Goal: Use online tool/utility: Utilize a website feature to perform a specific function

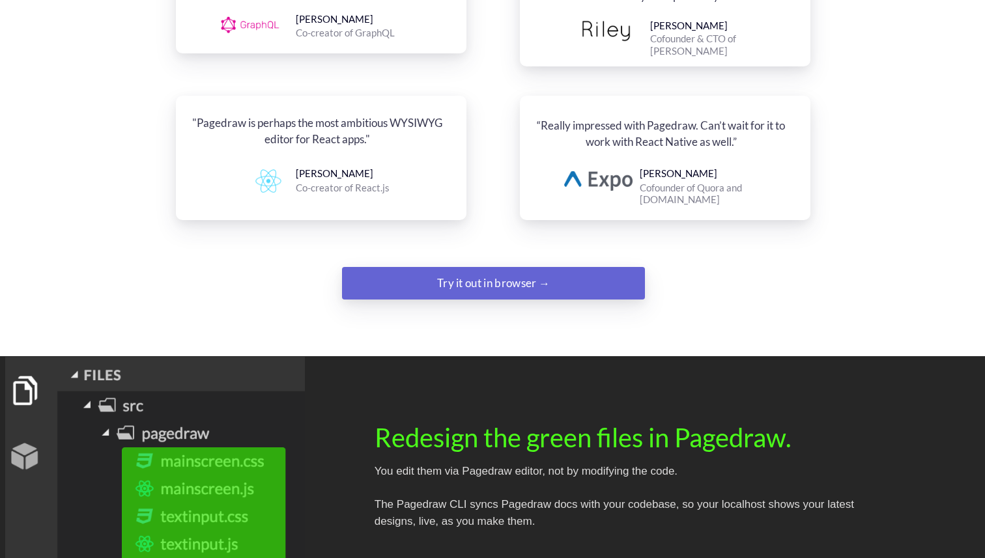
scroll to position [1675, 0]
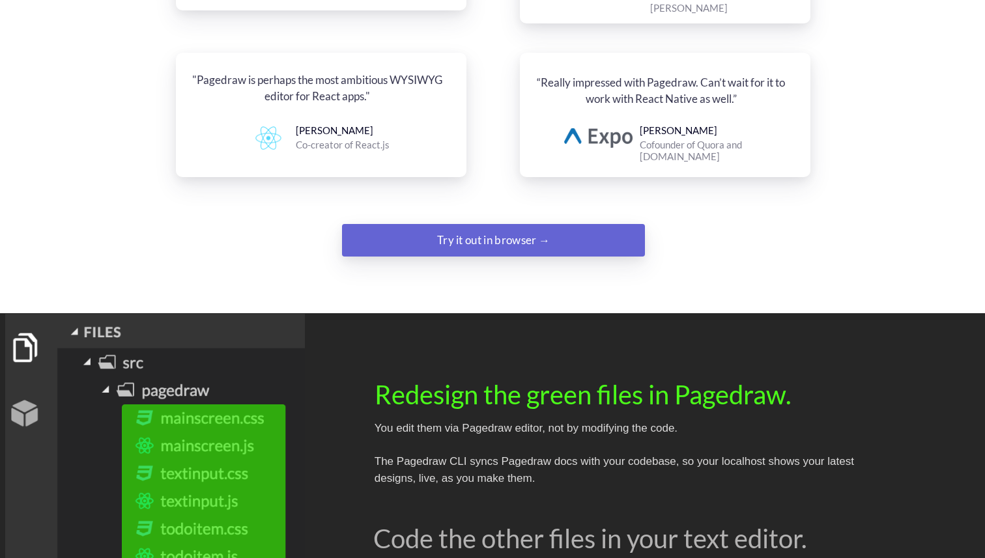
click at [484, 227] on div "Try it out in browser →" at bounding box center [493, 240] width 206 height 26
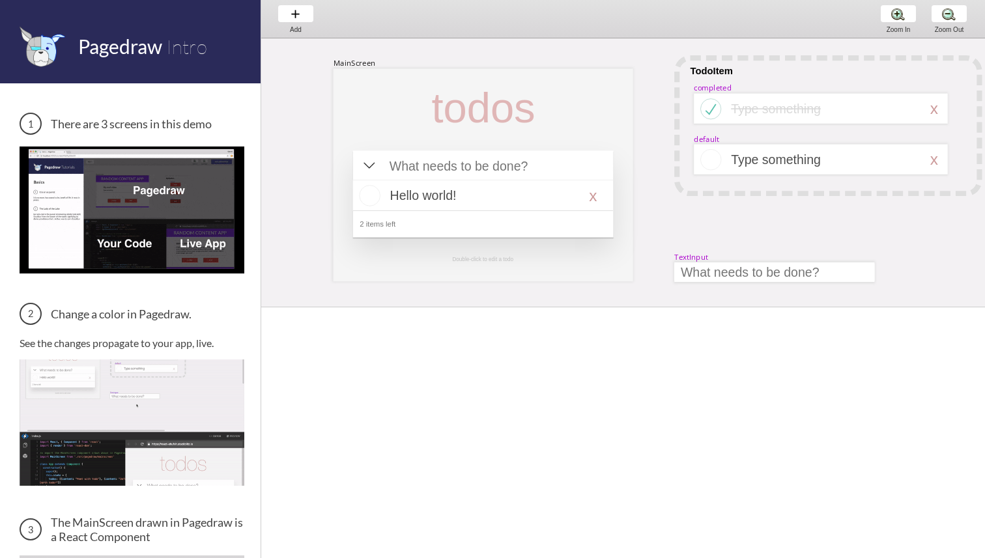
scroll to position [0, 38]
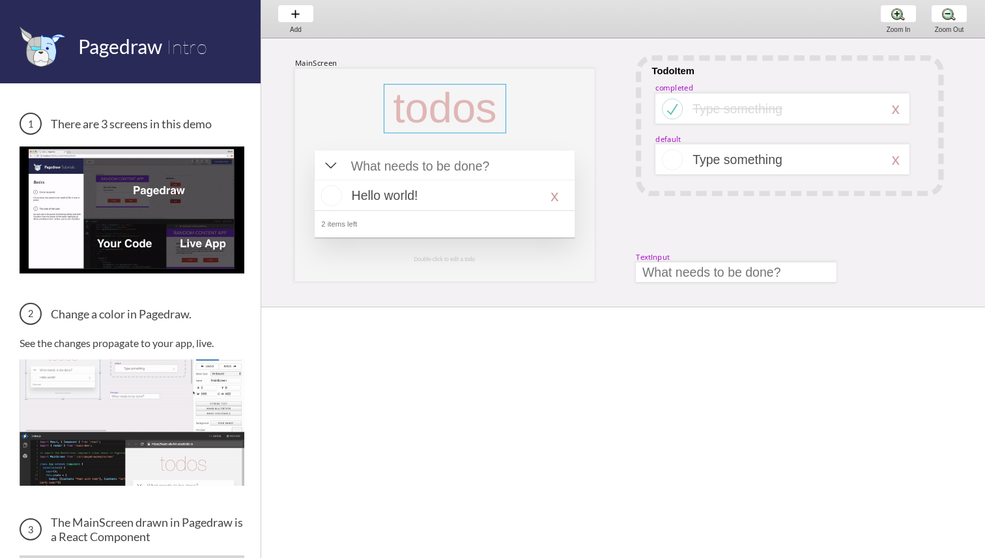
click at [487, 100] on div at bounding box center [445, 109] width 122 height 50
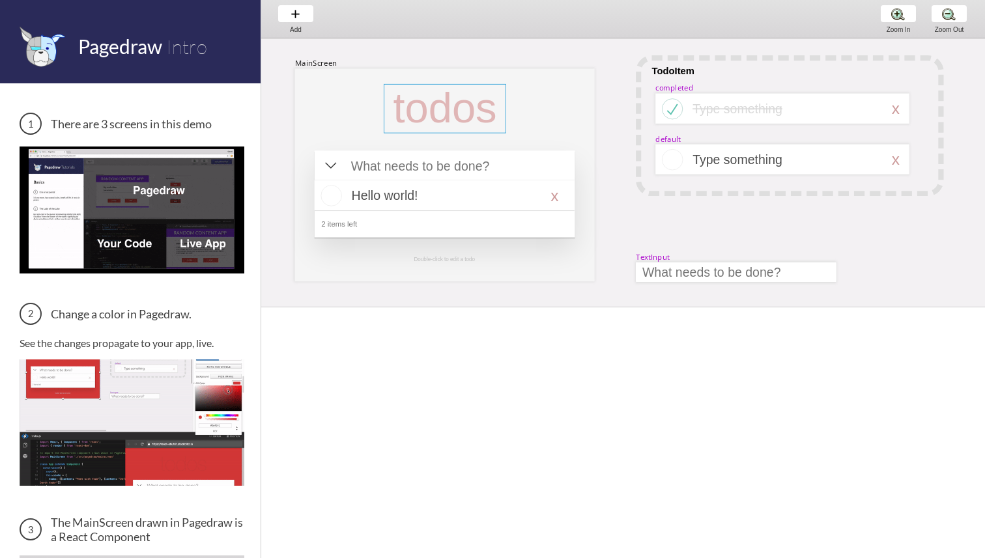
select select "3"
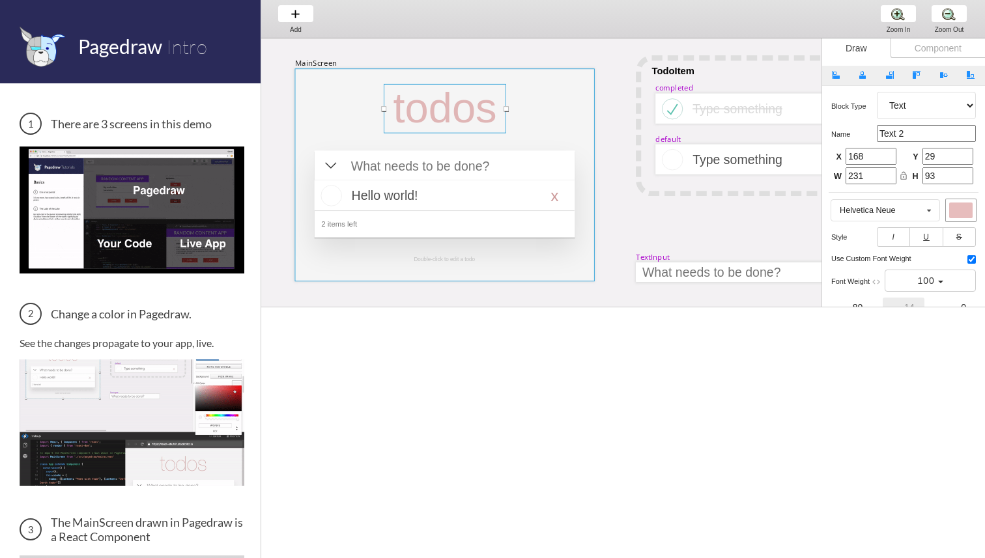
click at [513, 105] on div at bounding box center [445, 174] width 300 height 213
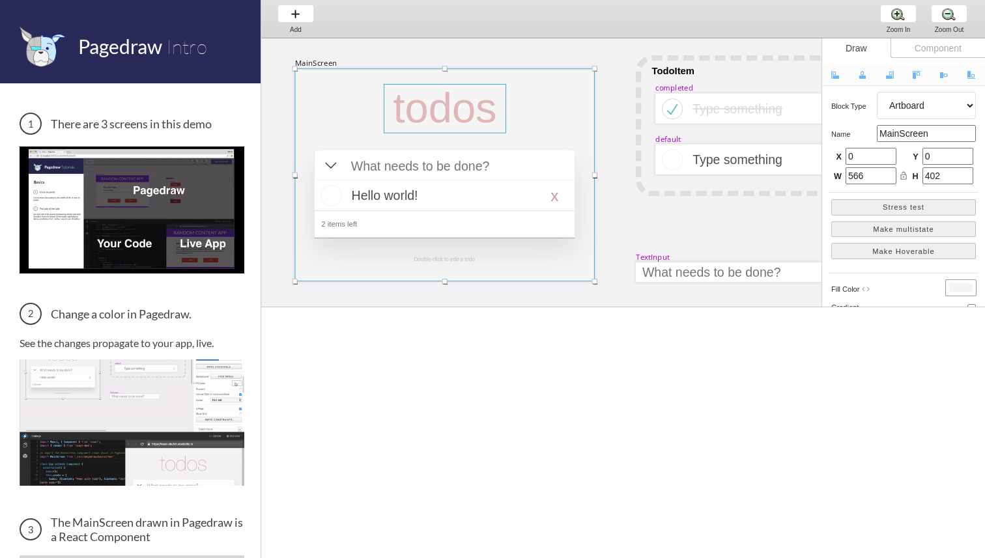
click at [502, 110] on div at bounding box center [445, 109] width 122 height 50
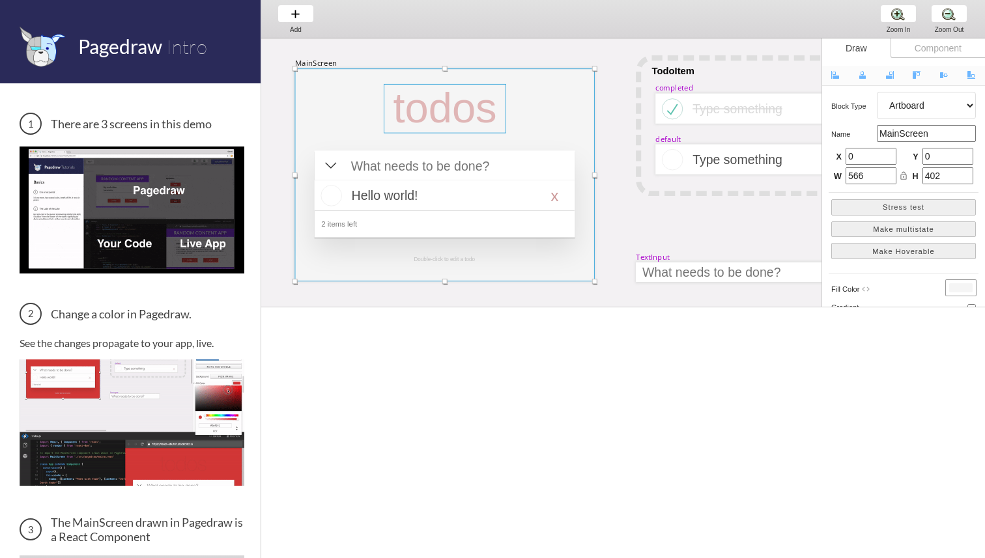
select select "3"
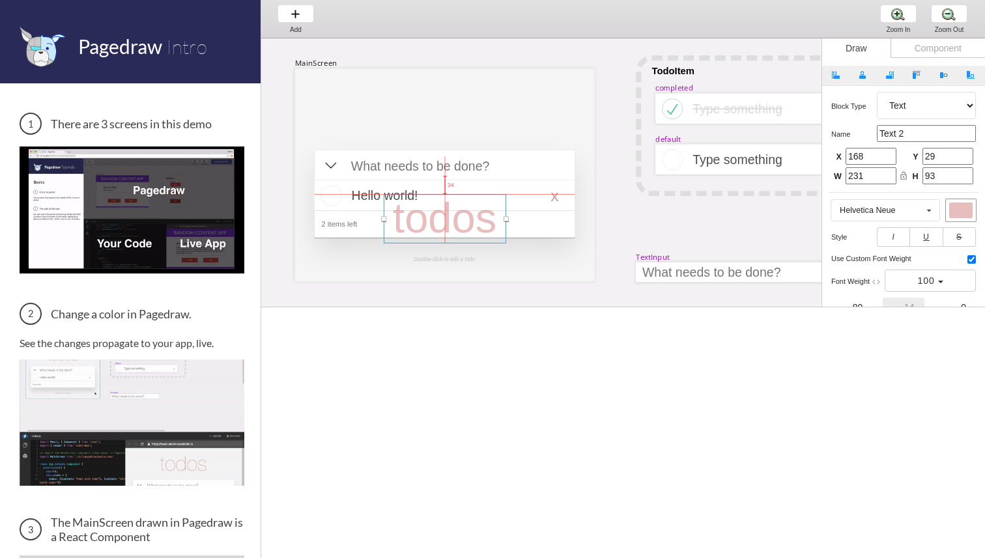
drag, startPoint x: 469, startPoint y: 108, endPoint x: 469, endPoint y: 219, distance: 110.7
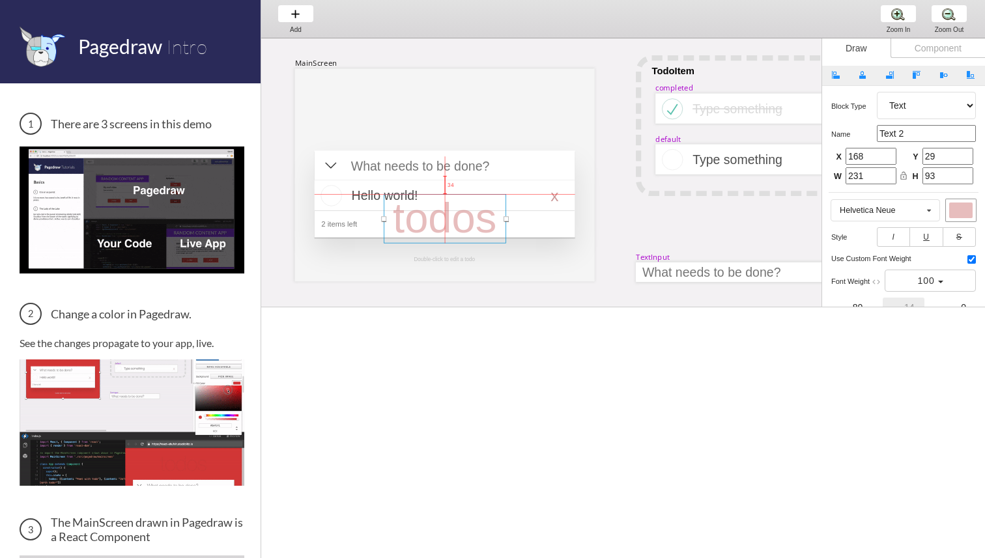
click at [469, 219] on div at bounding box center [445, 219] width 122 height 50
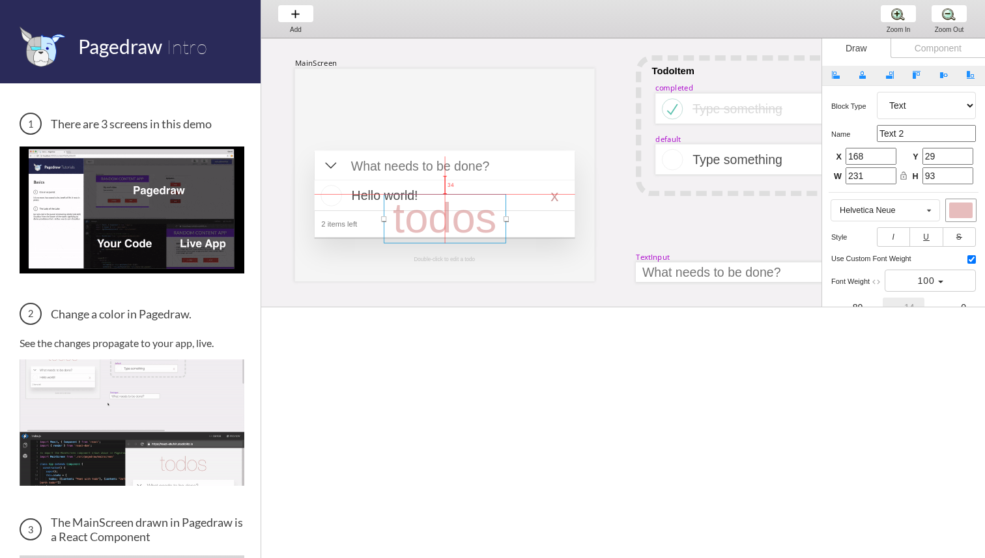
type input "237"
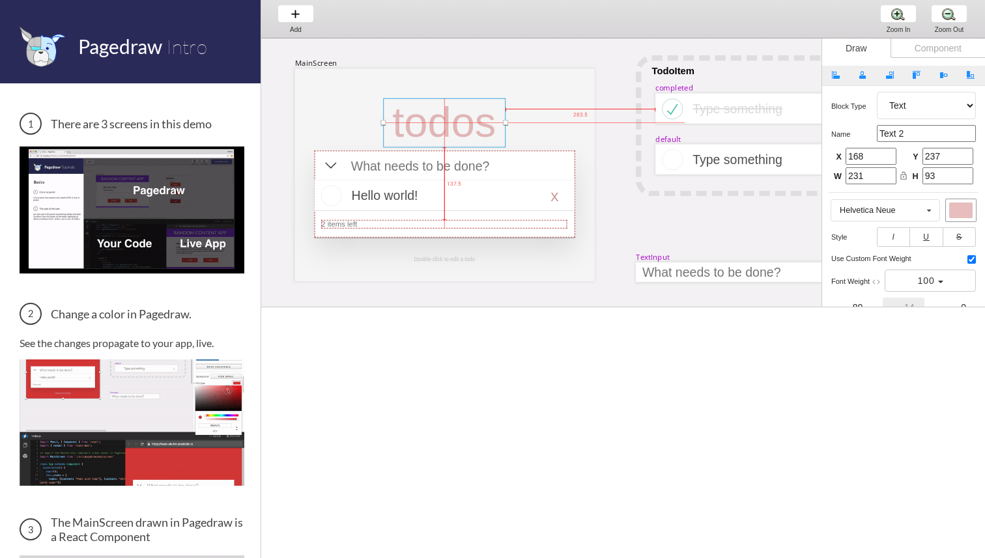
drag, startPoint x: 476, startPoint y: 224, endPoint x: 477, endPoint y: 117, distance: 107.5
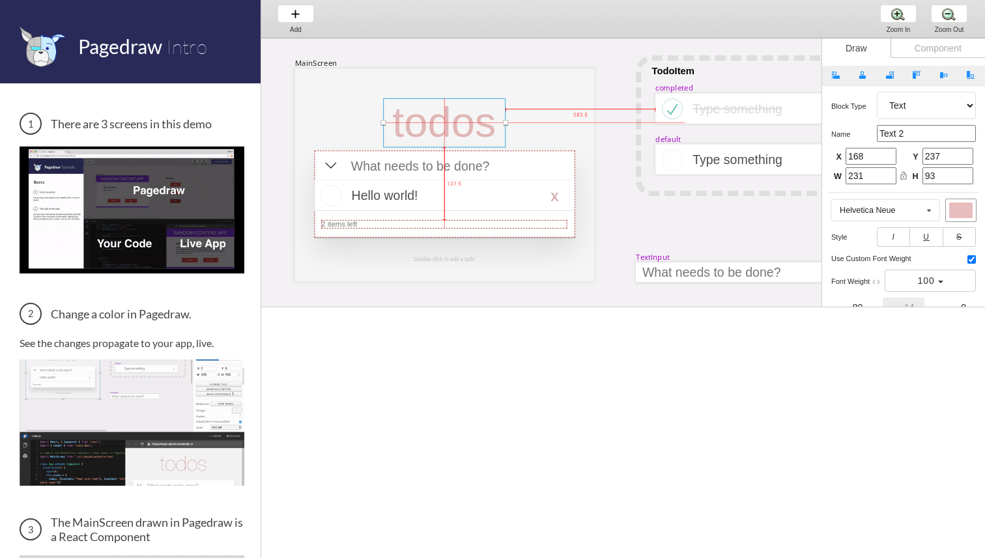
click at [477, 38] on div "MainScreen todos Hello world! x 2 items left TodoItem completed Type something …" at bounding box center [983, 38] width 1521 height 0
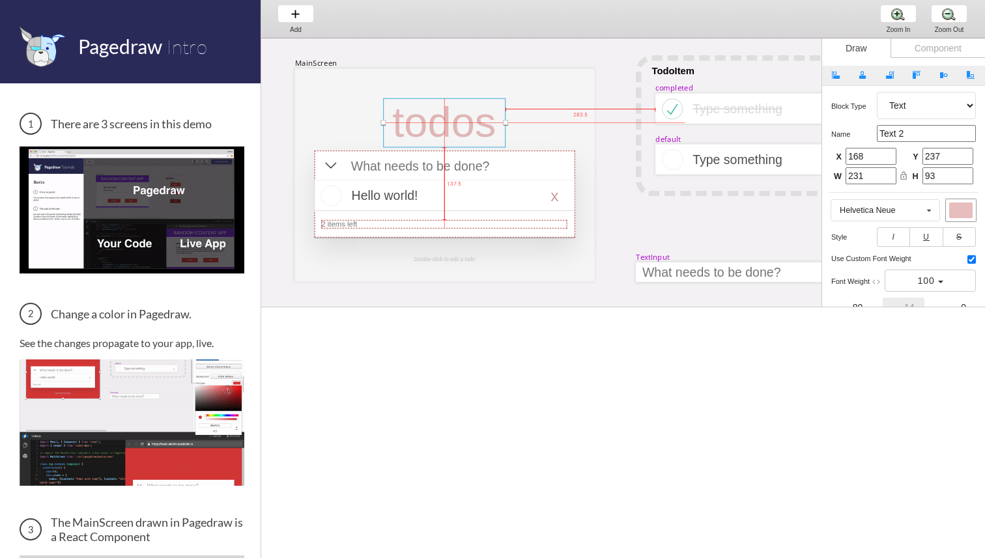
type input "170"
type input "34"
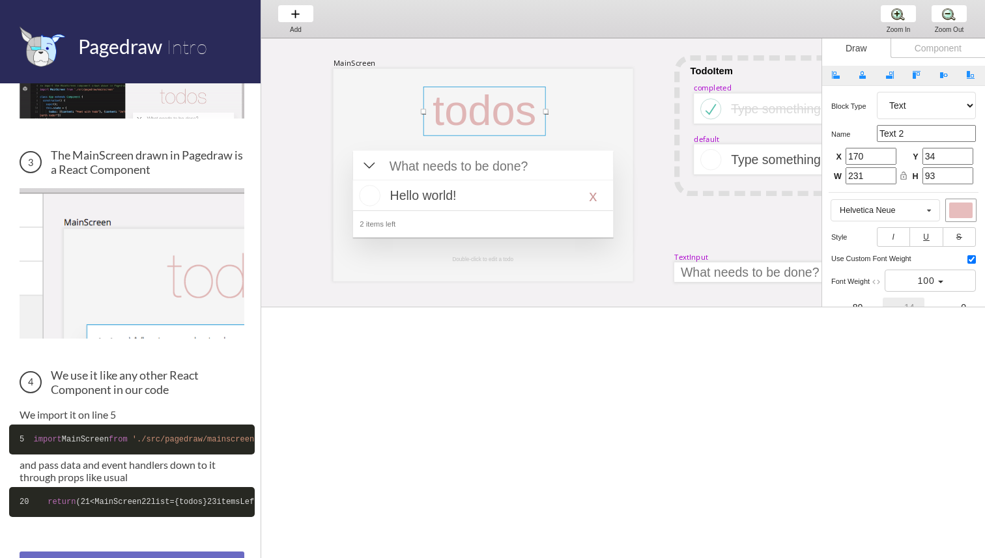
scroll to position [465, 0]
